Goal: Find contact information: Find contact information

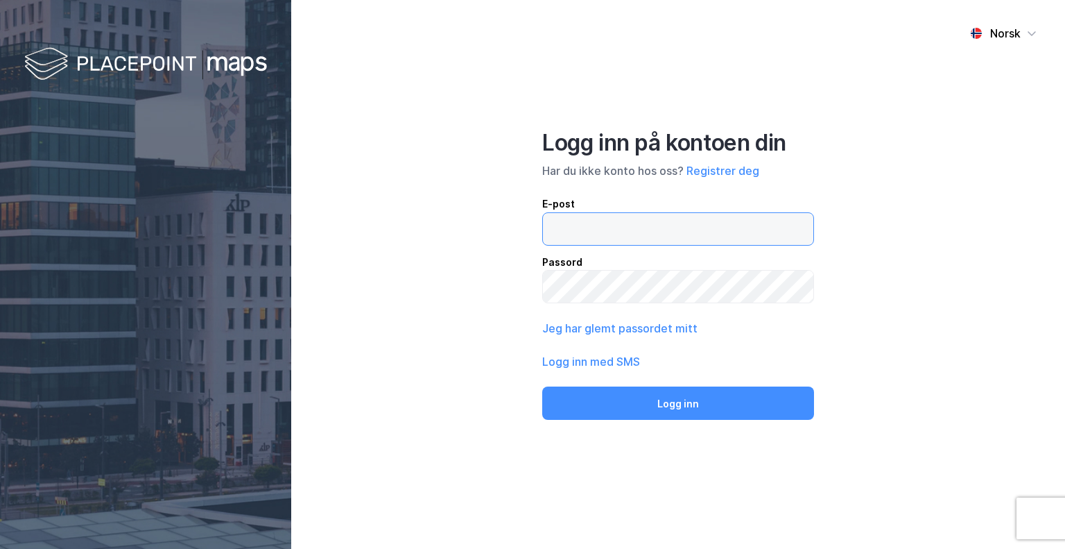
click at [738, 235] on input "email" at bounding box center [678, 229] width 270 height 32
type input "[EMAIL_ADDRESS][DOMAIN_NAME]"
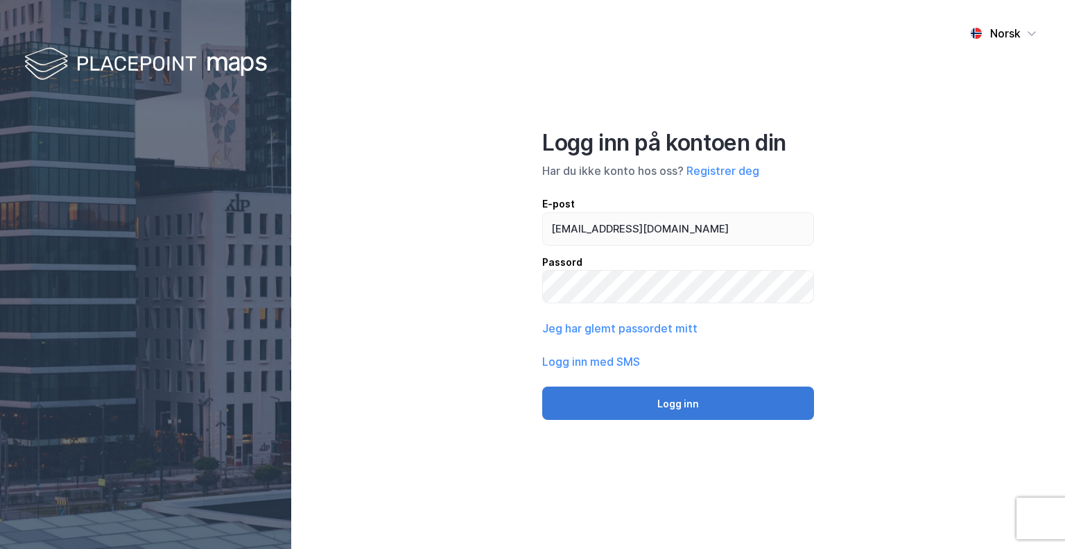
click at [719, 404] on button "Logg inn" at bounding box center [678, 402] width 272 height 33
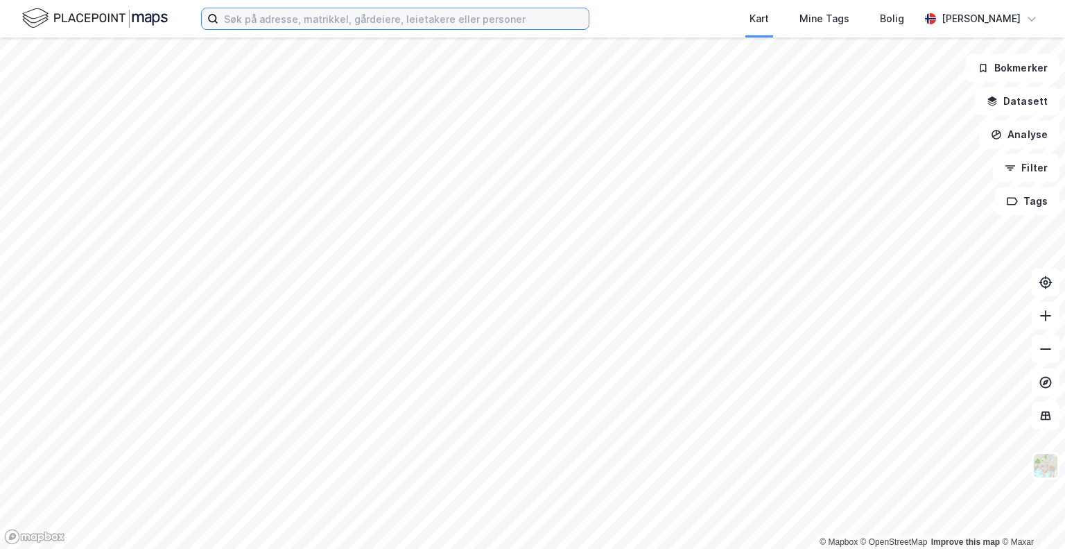
click at [400, 13] on input at bounding box center [403, 18] width 370 height 21
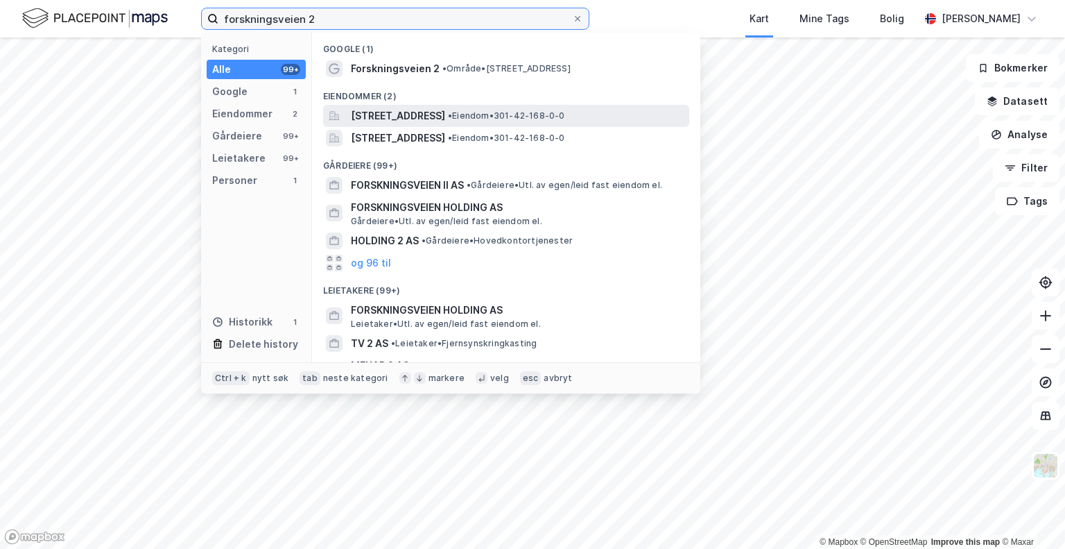
type input "forskningsveien 2"
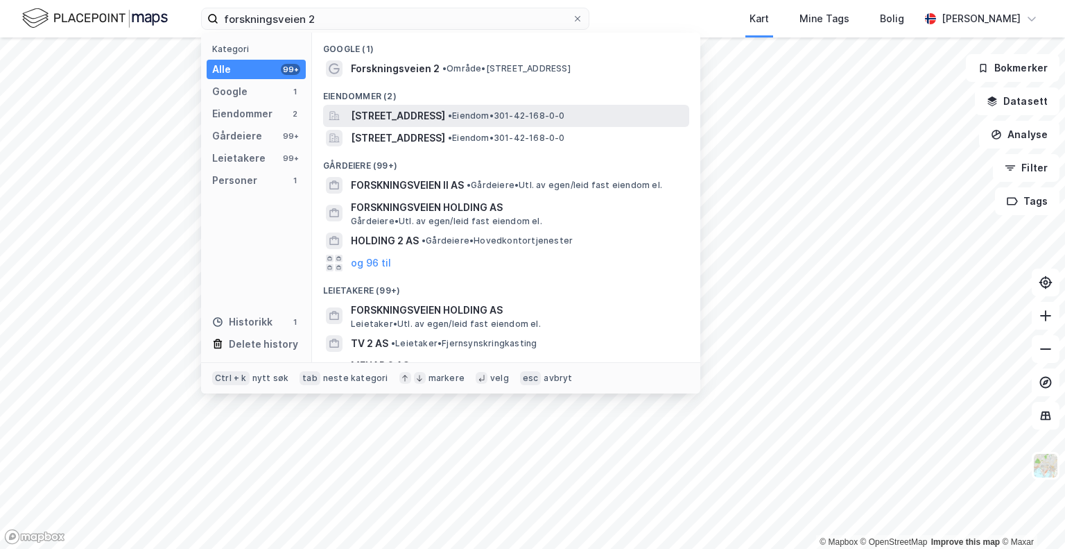
click at [441, 112] on span "[STREET_ADDRESS]" at bounding box center [398, 116] width 94 height 17
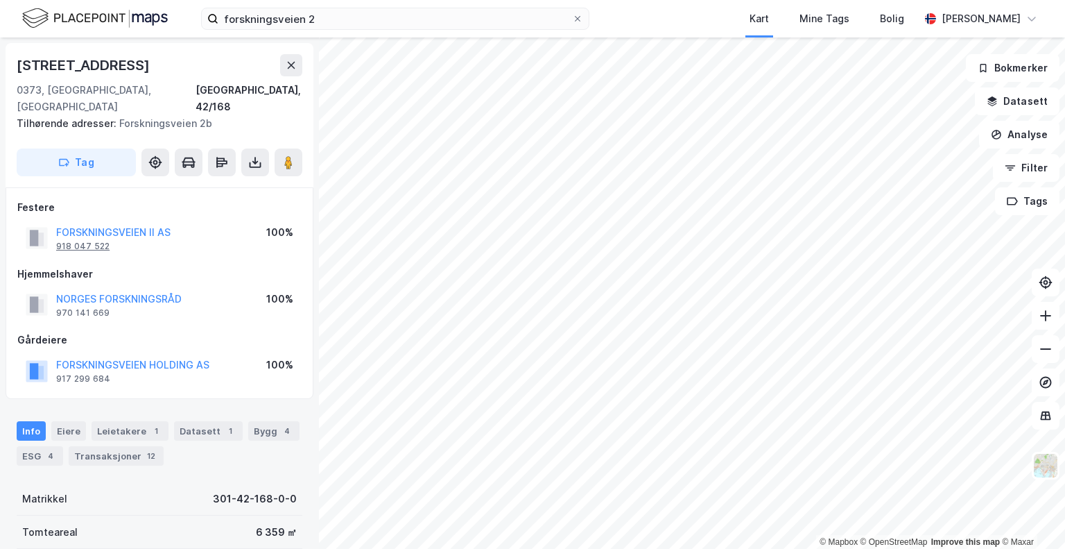
click at [85, 241] on div "918 047 522" at bounding box center [82, 246] width 53 height 11
